Goal: Go to known website: Access a specific website the user already knows

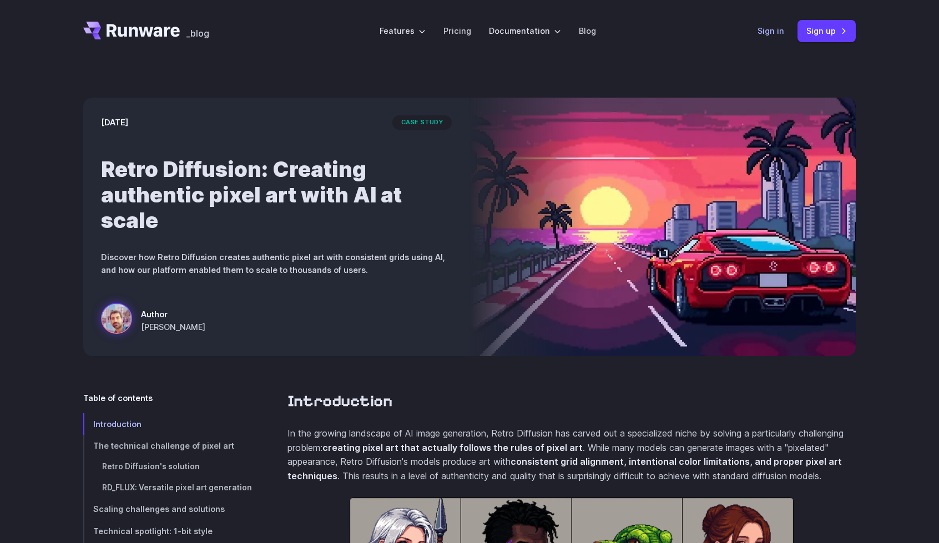
click at [772, 30] on link "Sign in" at bounding box center [770, 30] width 27 height 13
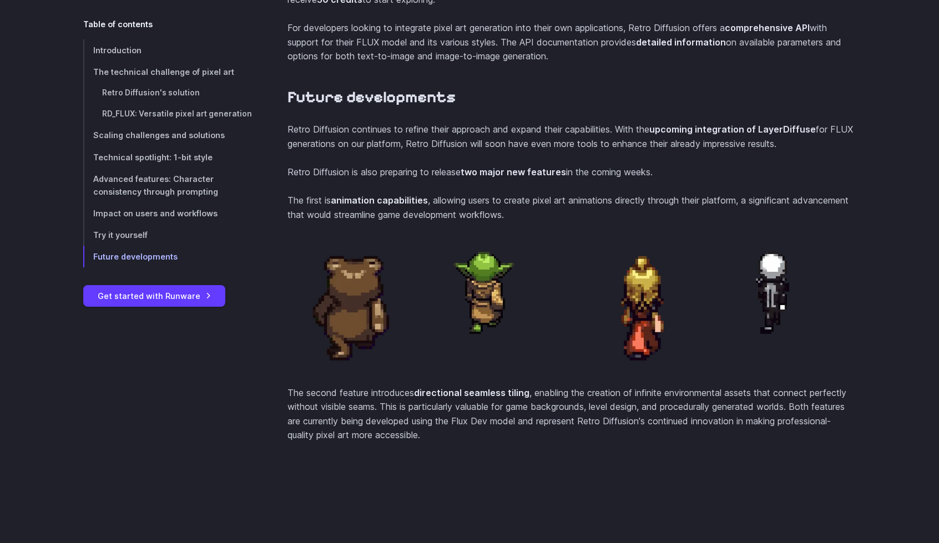
scroll to position [4102, 0]
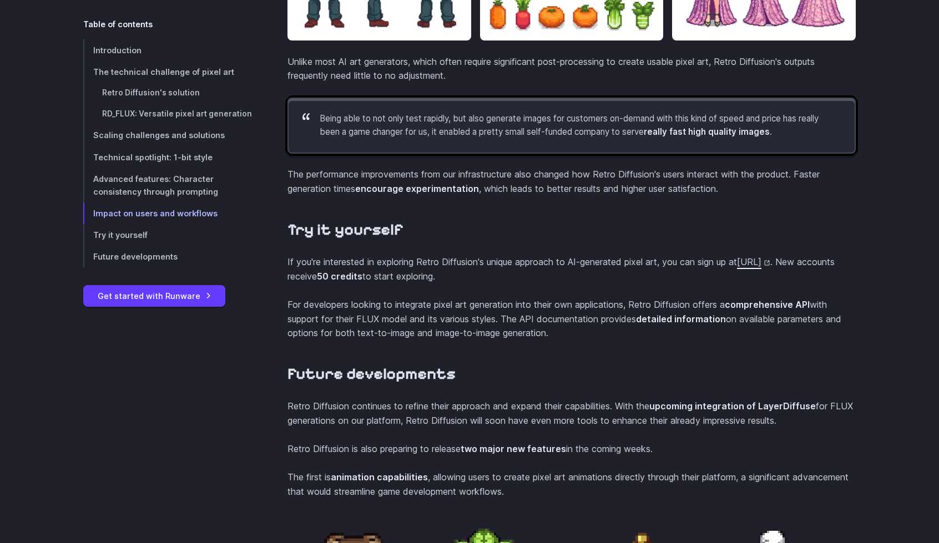
click at [737, 267] on link "[URL]" at bounding box center [753, 261] width 33 height 11
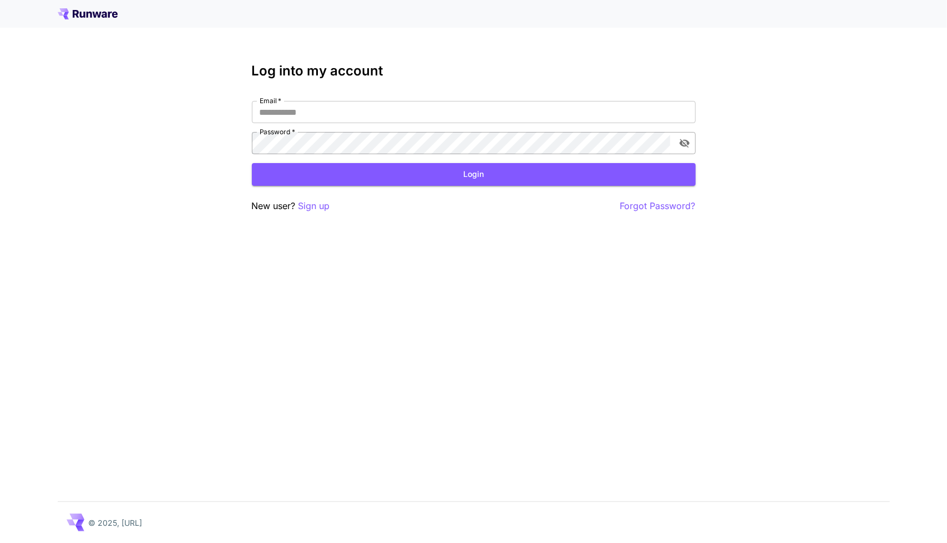
drag, startPoint x: 786, startPoint y: 155, endPoint x: 688, endPoint y: 144, distance: 98.4
click at [779, 155] on div "Log into my account Email   * Email   * Password   * Password   * Login New use…" at bounding box center [473, 271] width 947 height 543
click at [341, 116] on input "Email   *" at bounding box center [474, 112] width 444 height 22
